Goal: Task Accomplishment & Management: Manage account settings

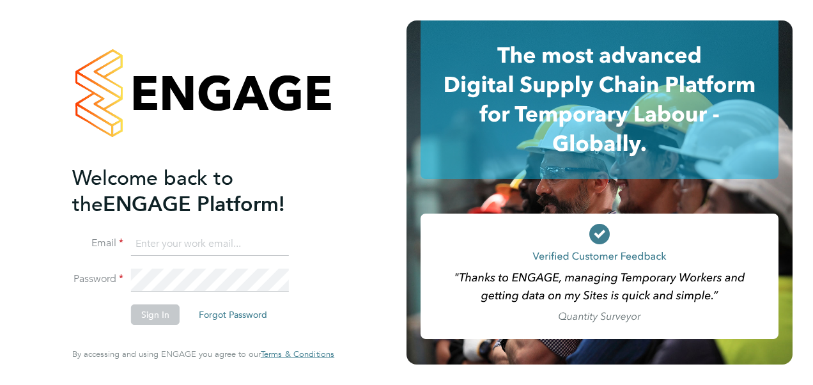
click at [190, 243] on input at bounding box center [210, 244] width 158 height 23
paste input "payroll.downloadqueries@hays.com"
type input "payroll.downloadqueries@hays.com"
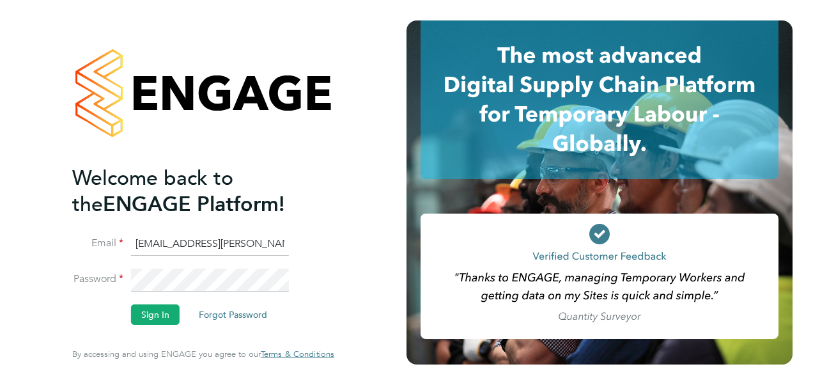
click at [156, 319] on button "Sign In" at bounding box center [155, 314] width 49 height 20
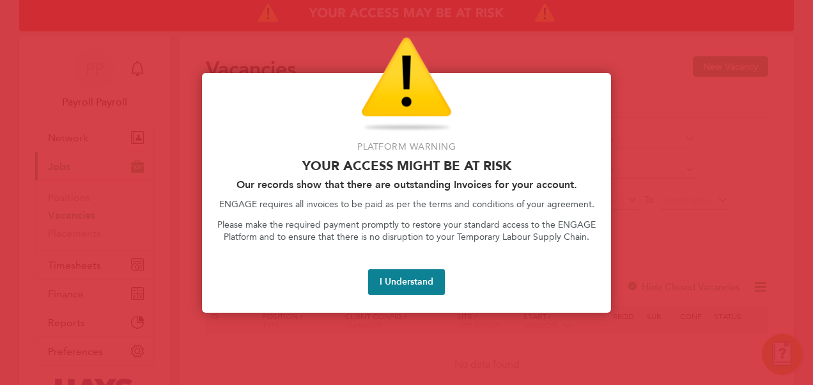
click at [596, 54] on div at bounding box center [406, 192] width 813 height 385
click at [420, 282] on button "I Understand" at bounding box center [406, 282] width 77 height 26
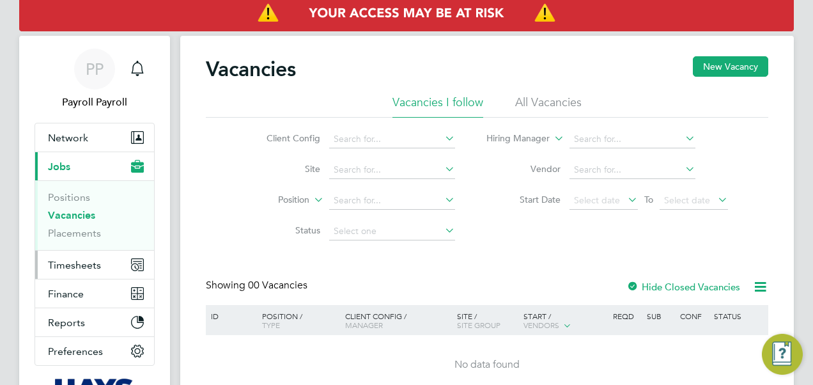
click at [85, 261] on span "Timesheets" at bounding box center [74, 265] width 53 height 12
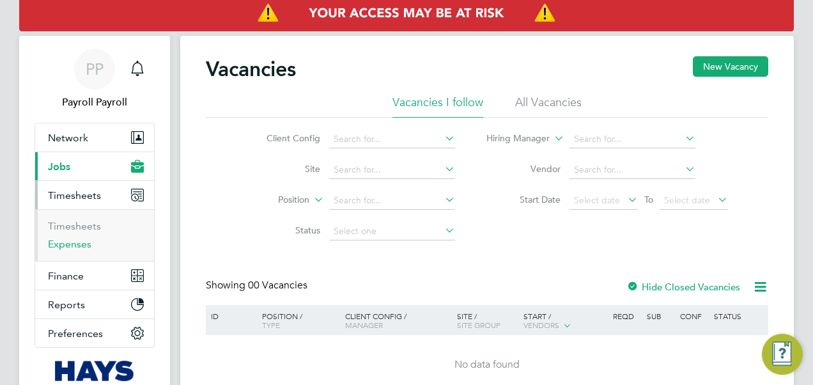
click at [86, 246] on link "Expenses" at bounding box center [69, 244] width 43 height 12
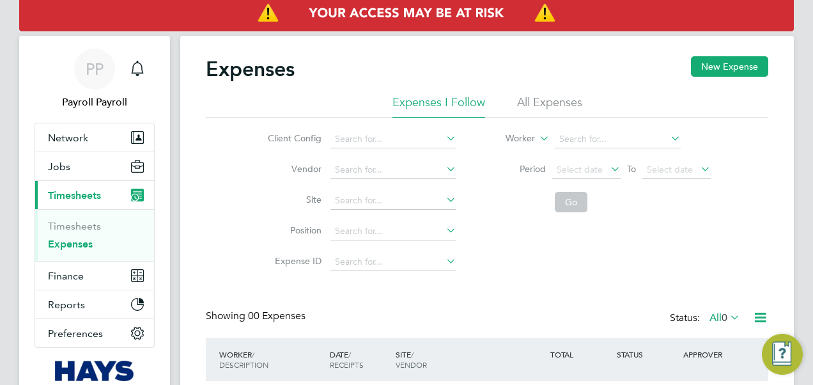
click at [555, 100] on li "All Expenses" at bounding box center [549, 106] width 65 height 23
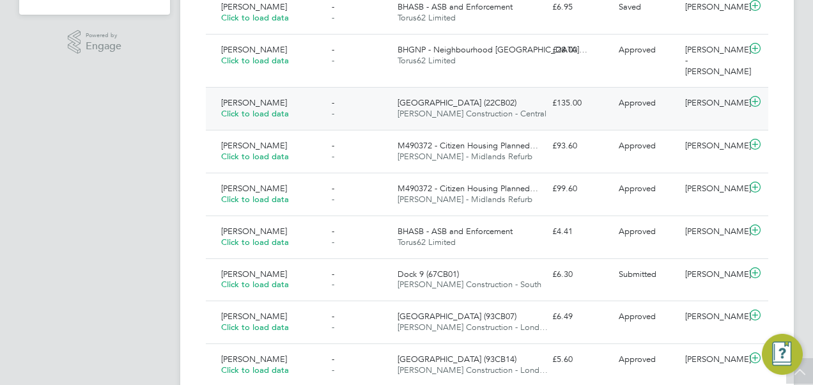
scroll to position [447, 0]
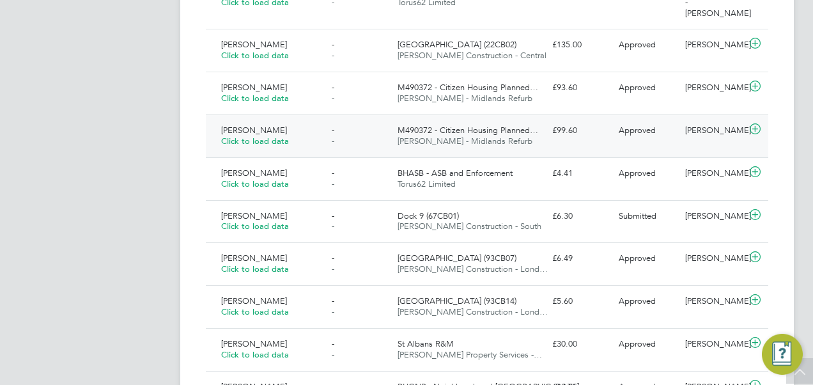
click at [252, 146] on span "Click to load data" at bounding box center [255, 140] width 68 height 11
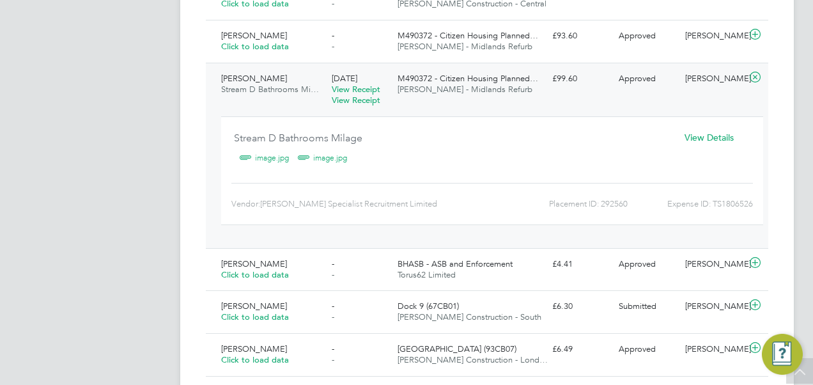
scroll to position [511, 0]
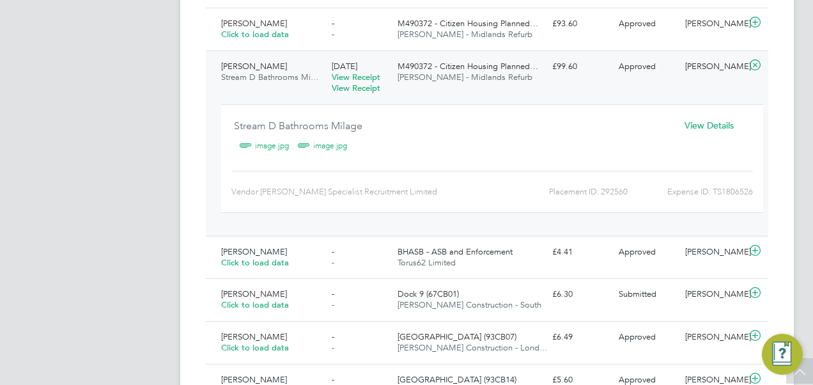
click at [263, 155] on link "image.jpg" at bounding box center [272, 145] width 34 height 19
click at [327, 155] on link "image.jpg" at bounding box center [330, 145] width 34 height 19
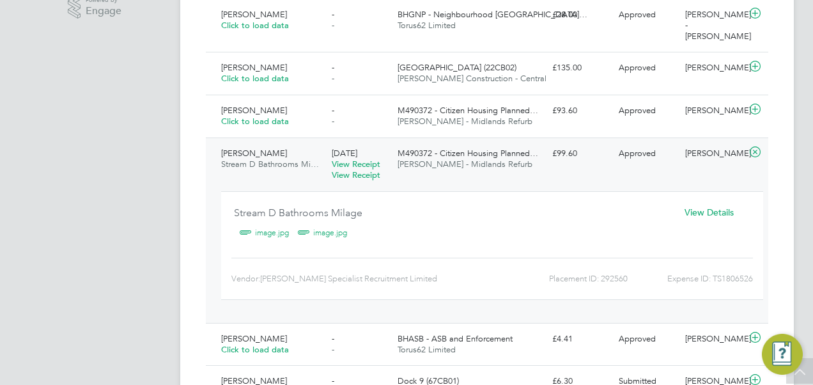
scroll to position [256, 0]
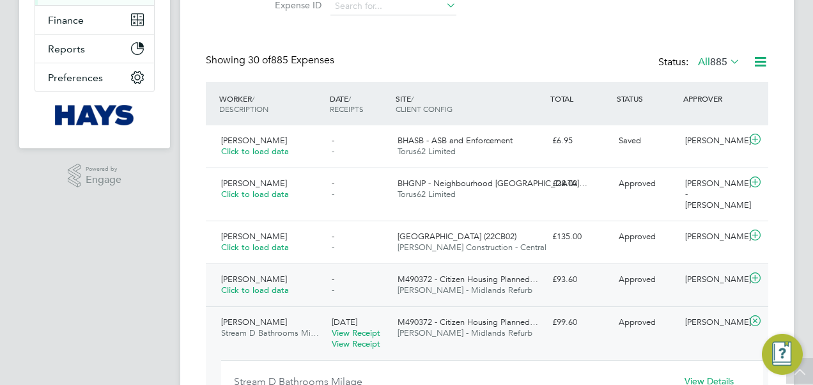
click at [256, 293] on span "Click to load data" at bounding box center [255, 289] width 68 height 11
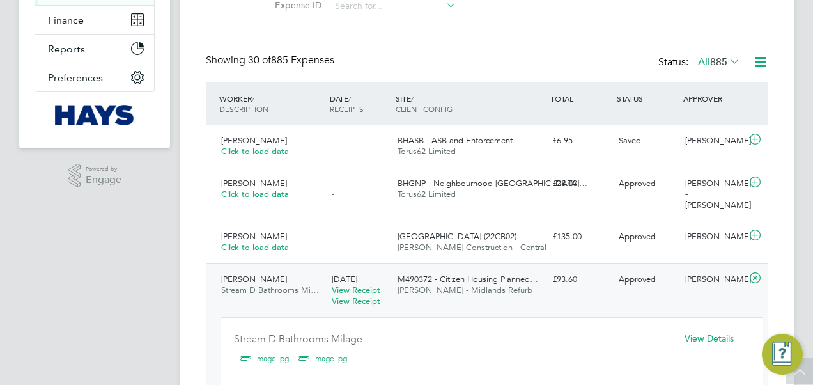
scroll to position [383, 0]
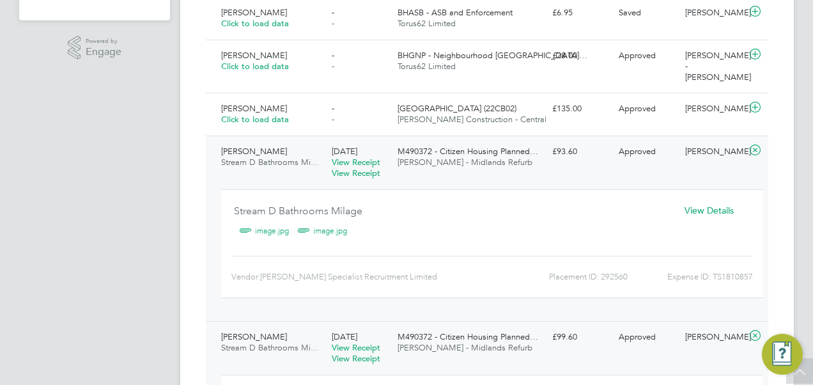
click at [270, 231] on link "image.jpg" at bounding box center [272, 230] width 34 height 19
click at [326, 229] on link "image.jpg" at bounding box center [330, 230] width 34 height 19
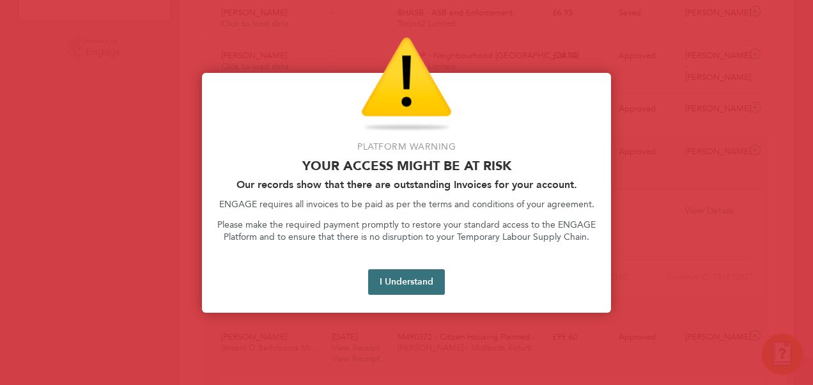
click at [407, 282] on button "I Understand" at bounding box center [406, 282] width 77 height 26
click at [392, 280] on button "I Understand" at bounding box center [406, 282] width 77 height 26
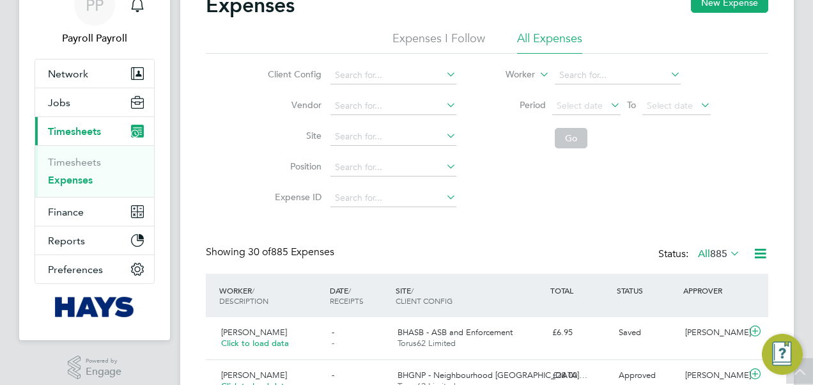
scroll to position [128, 0]
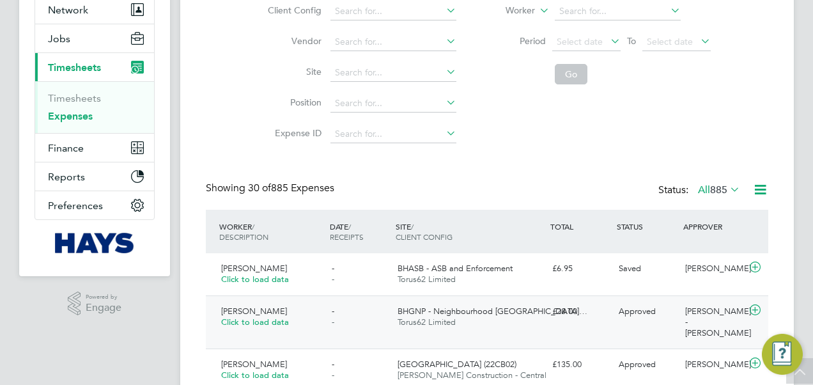
click at [254, 320] on span "Click to load data" at bounding box center [255, 321] width 68 height 11
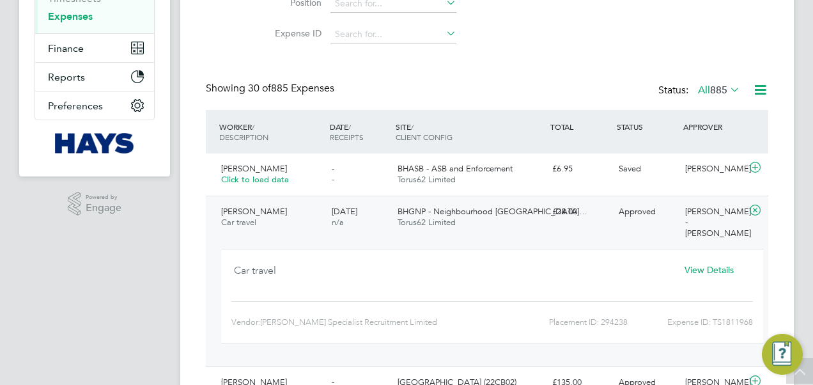
scroll to position [256, 0]
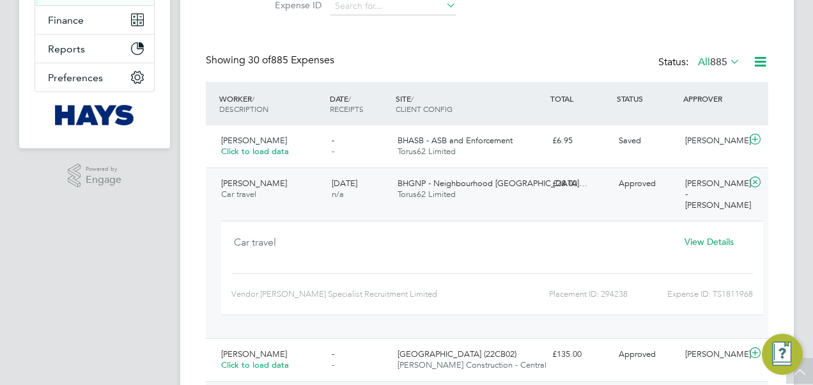
click at [712, 245] on span "View Details" at bounding box center [708, 241] width 49 height 11
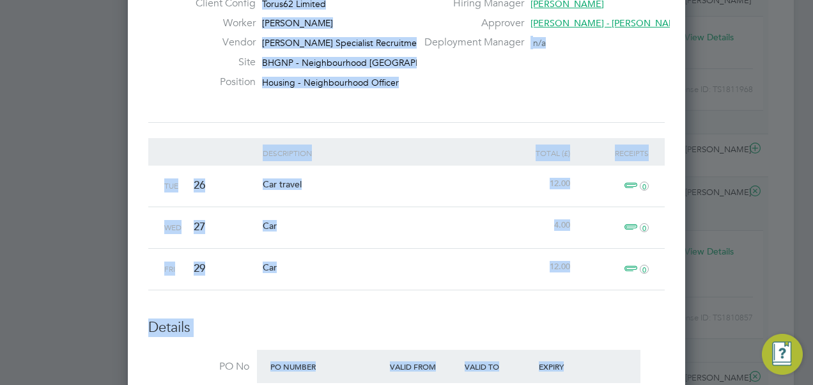
scroll to position [484, 0]
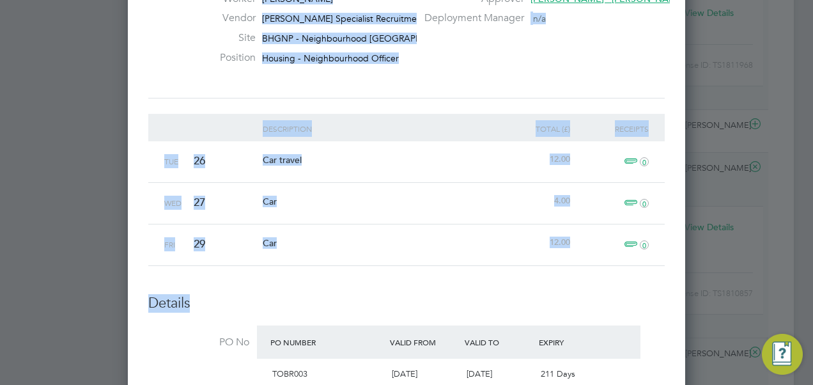
drag, startPoint x: 152, startPoint y: 41, endPoint x: 608, endPoint y: 296, distance: 522.8
click at [608, 296] on div "Follow [PERSON_NAME] Expense: [DATE] - [DATE] Expense ID TS1811968 Placement ID…" at bounding box center [406, 337] width 516 height 1016
click at [483, 287] on li "Description Total (£) Receipts Tue 26 Car travel 12.00 0 Wed 27 Car 4.00 0 Fri …" at bounding box center [406, 204] width 516 height 180
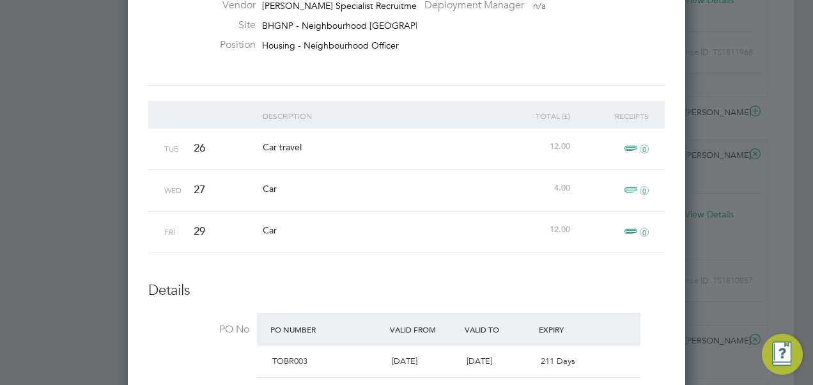
scroll to position [662, 0]
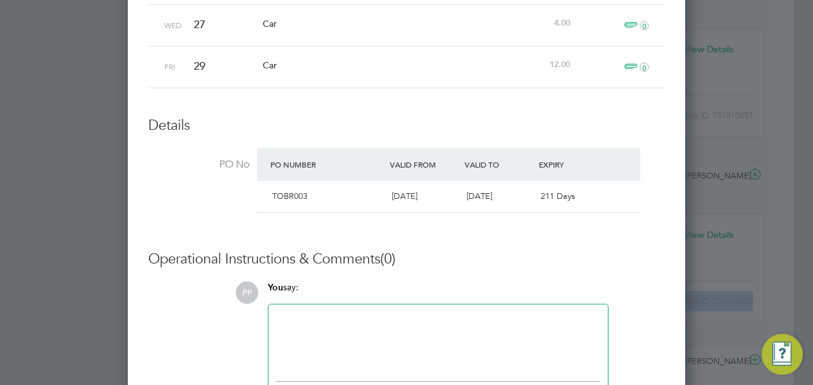
drag, startPoint x: 153, startPoint y: 330, endPoint x: 408, endPoint y: 287, distance: 258.5
click at [408, 287] on div "Follow [PERSON_NAME] Expense: [DATE] - [DATE] Expense ID TS1811968 Placement ID…" at bounding box center [406, 159] width 516 height 1016
copy div "[PERSON_NAME] Expense: [DATE] - [DATE] Expense ID TS1811968 Placement ID 294238…"
click at [766, 38] on div at bounding box center [406, 192] width 813 height 385
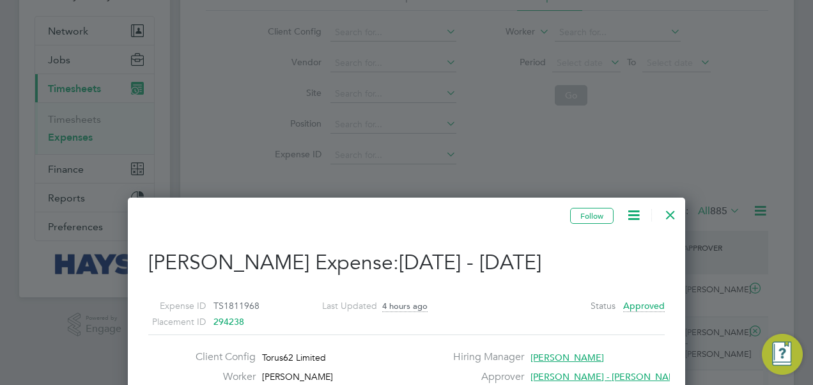
scroll to position [0, 0]
